Goal: Find specific page/section: Find specific page/section

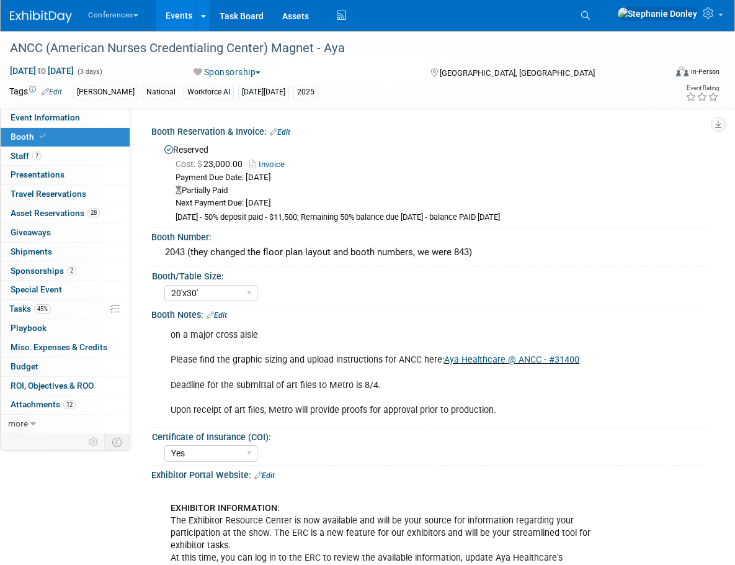
select select "20'x30'"
select select "Yes"
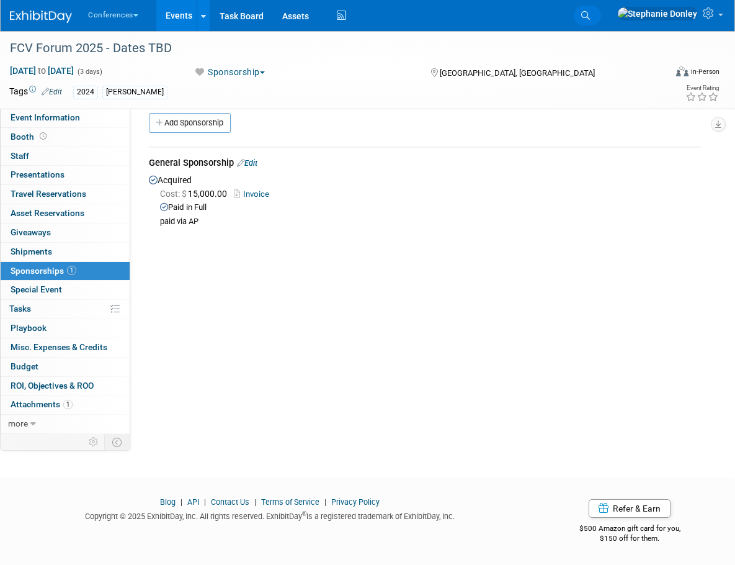
click at [0, 0] on span "Search" at bounding box center [0, 0] width 0 height 0
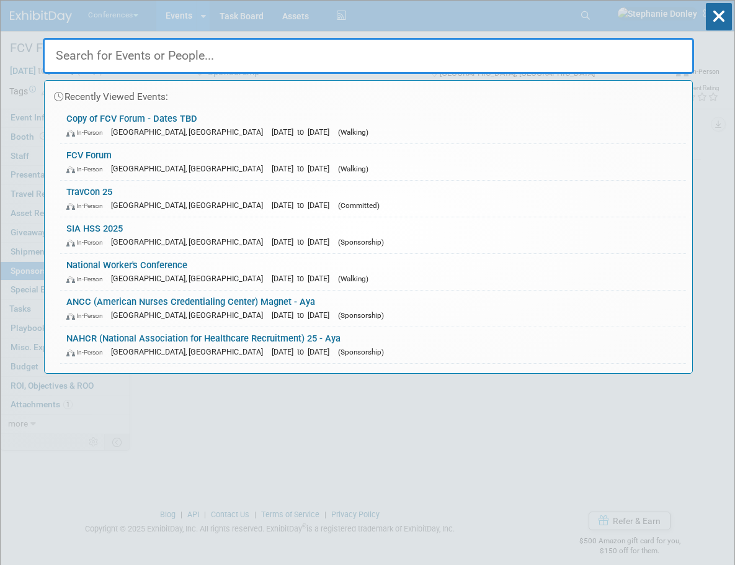
click at [325, 58] on input "text" at bounding box center [369, 56] width 652 height 36
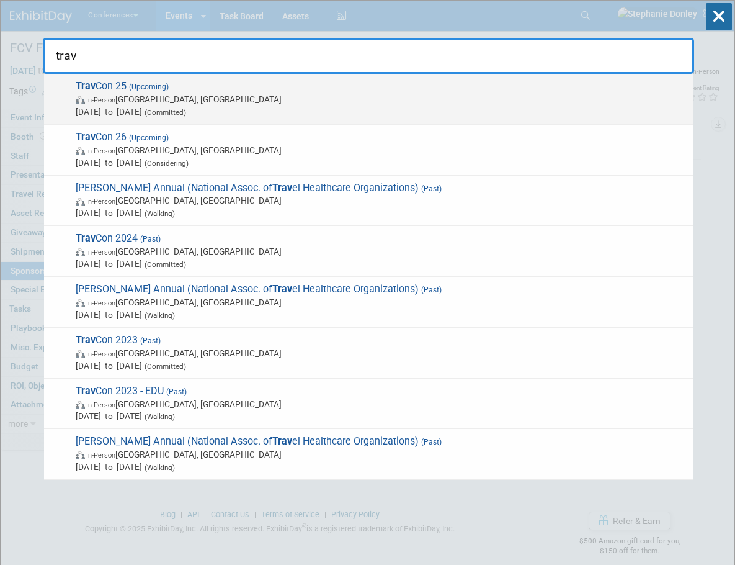
type input "trav"
click at [80, 92] on span "Trav Con 25 (Upcoming) In-Person [GEOGRAPHIC_DATA], [GEOGRAPHIC_DATA] [DATE] to…" at bounding box center [379, 99] width 615 height 38
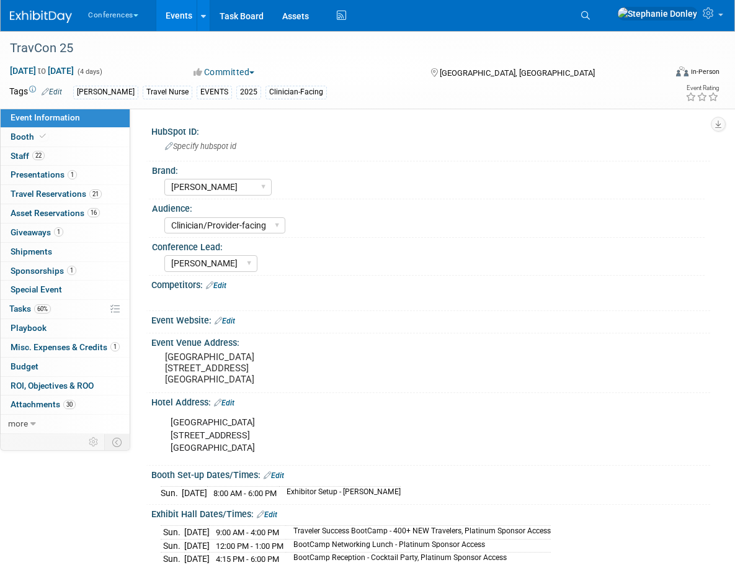
select select "[PERSON_NAME]"
select select "Clinician/Provider-facing"
select select "[PERSON_NAME]"
click at [25, 137] on span "Booth" at bounding box center [30, 137] width 38 height 10
select select "20'x20'"
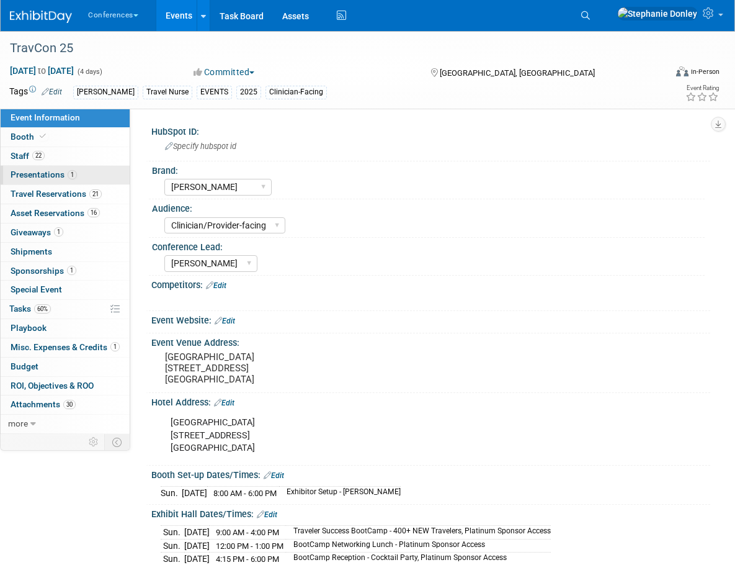
select select "Yes"
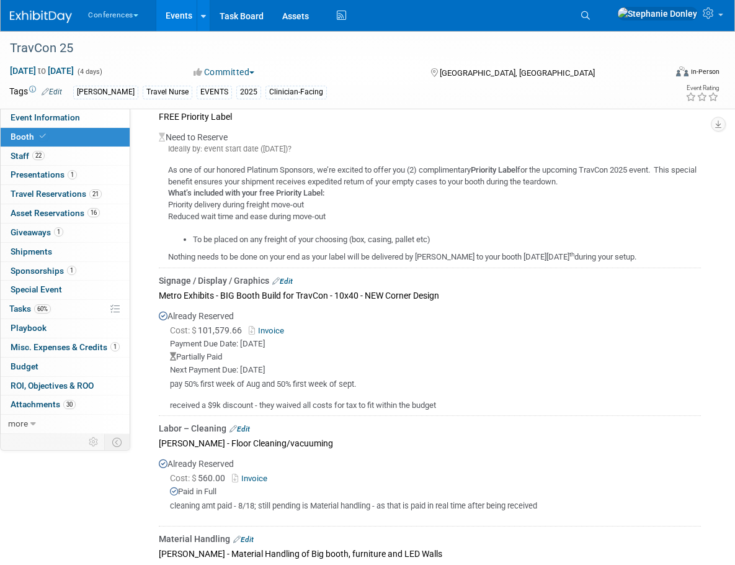
scroll to position [114, 0]
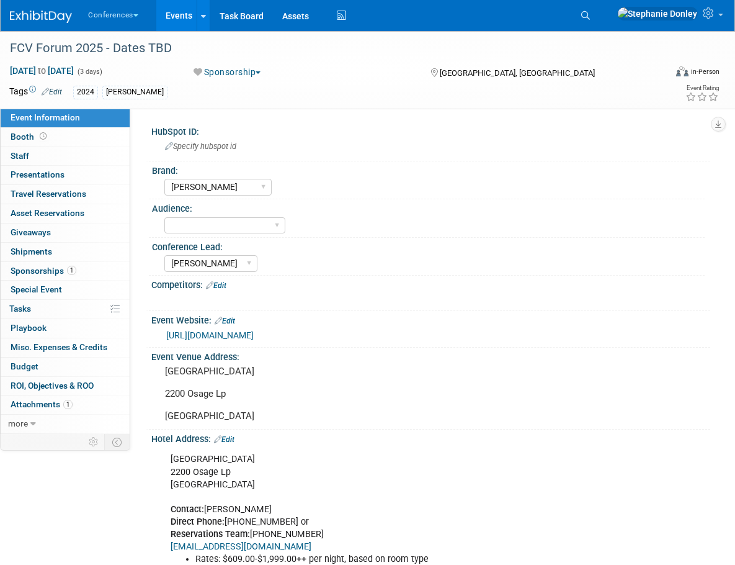
select select "[PERSON_NAME]"
